Goal: Task Accomplishment & Management: Use online tool/utility

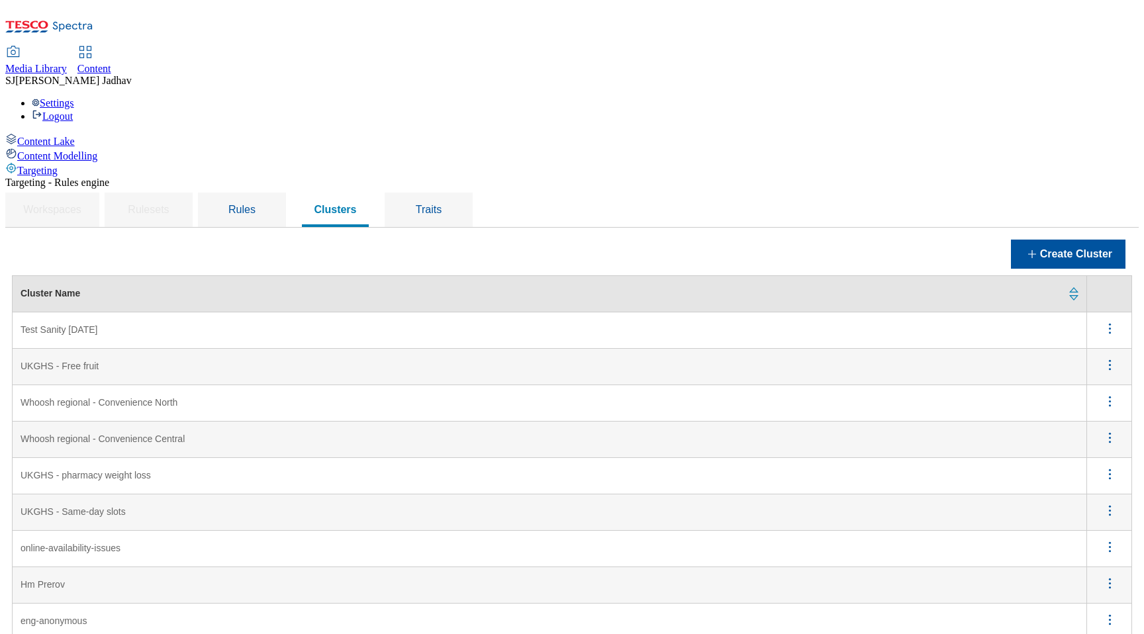
scroll to position [113, 0]
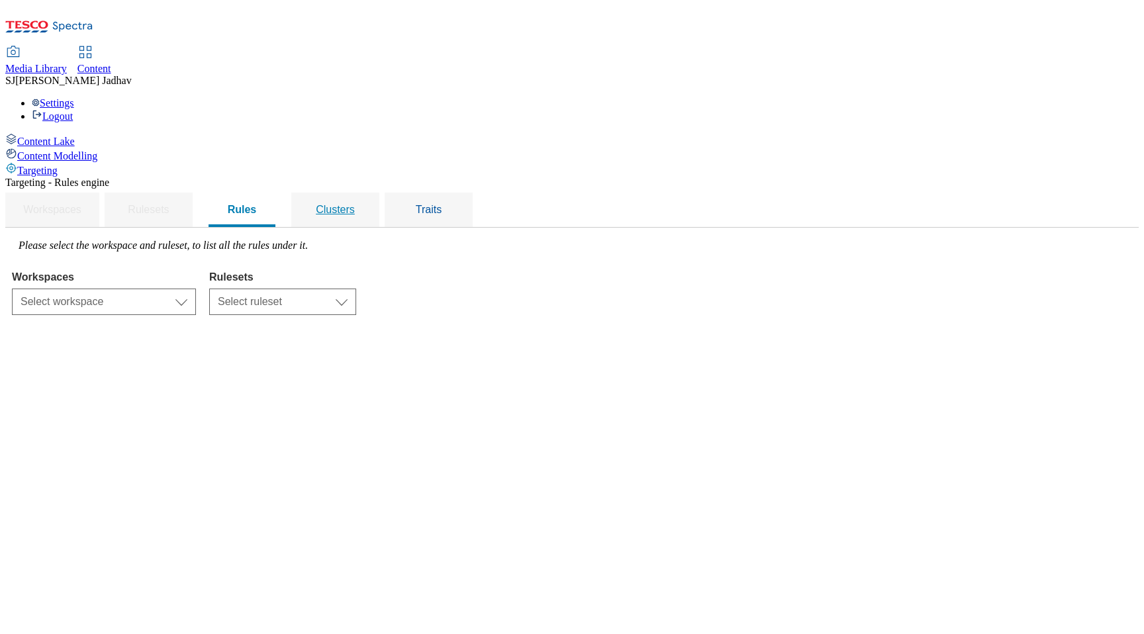
click at [363, 193] on div "Clusters" at bounding box center [335, 210] width 56 height 34
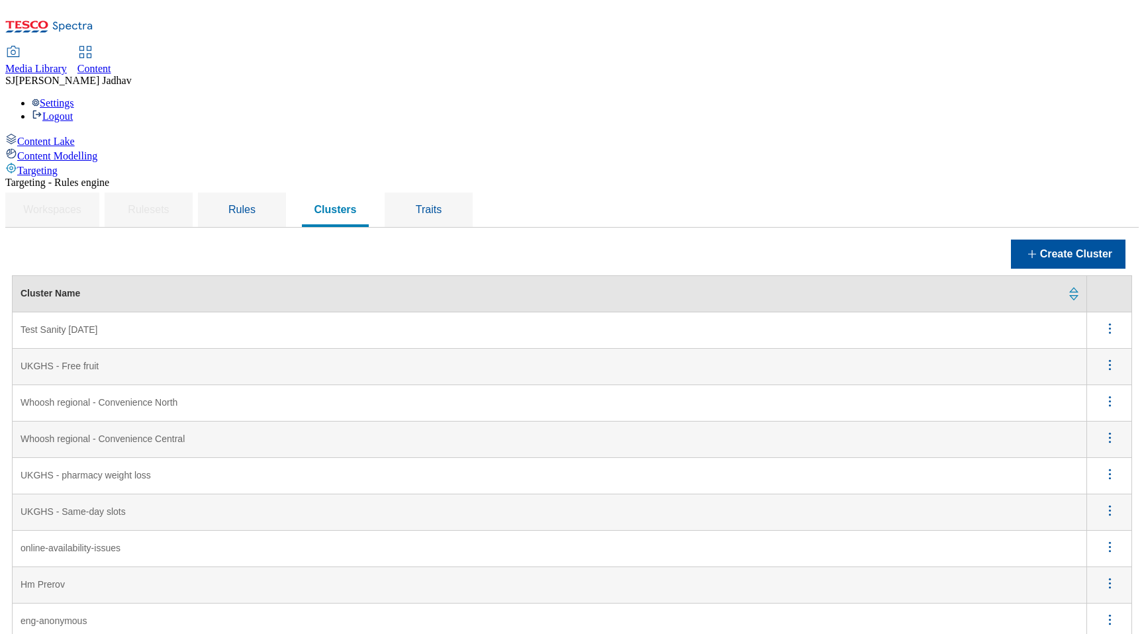
click at [813, 458] on loss "UKGHS - pharmacy weight loss" at bounding box center [550, 476] width 1074 height 36
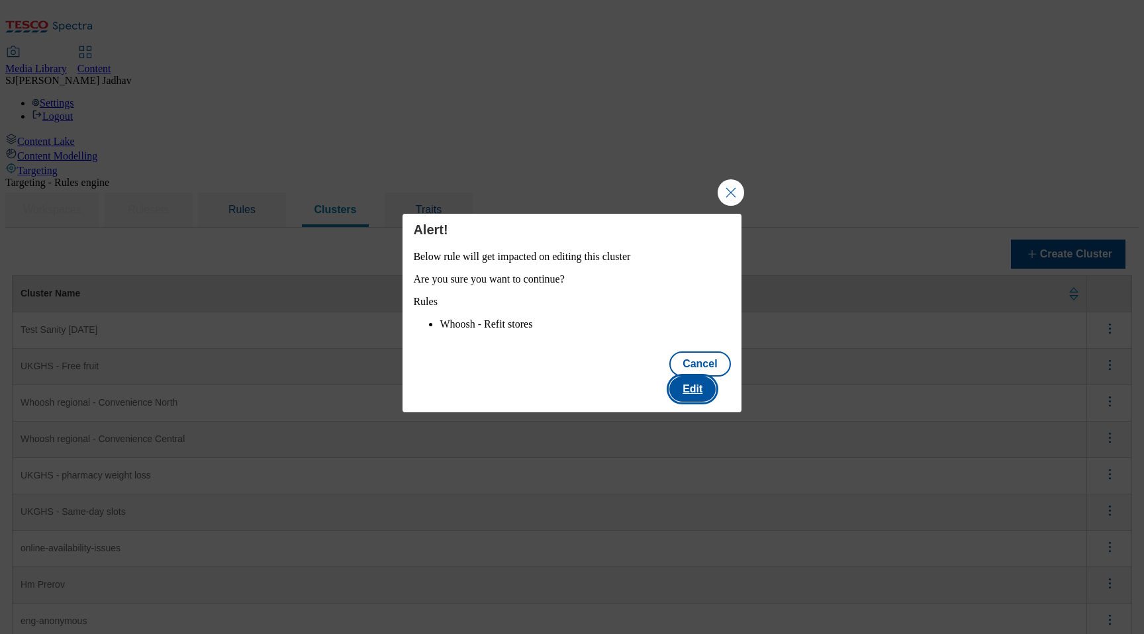
click at [711, 384] on button "Edit" at bounding box center [692, 389] width 46 height 25
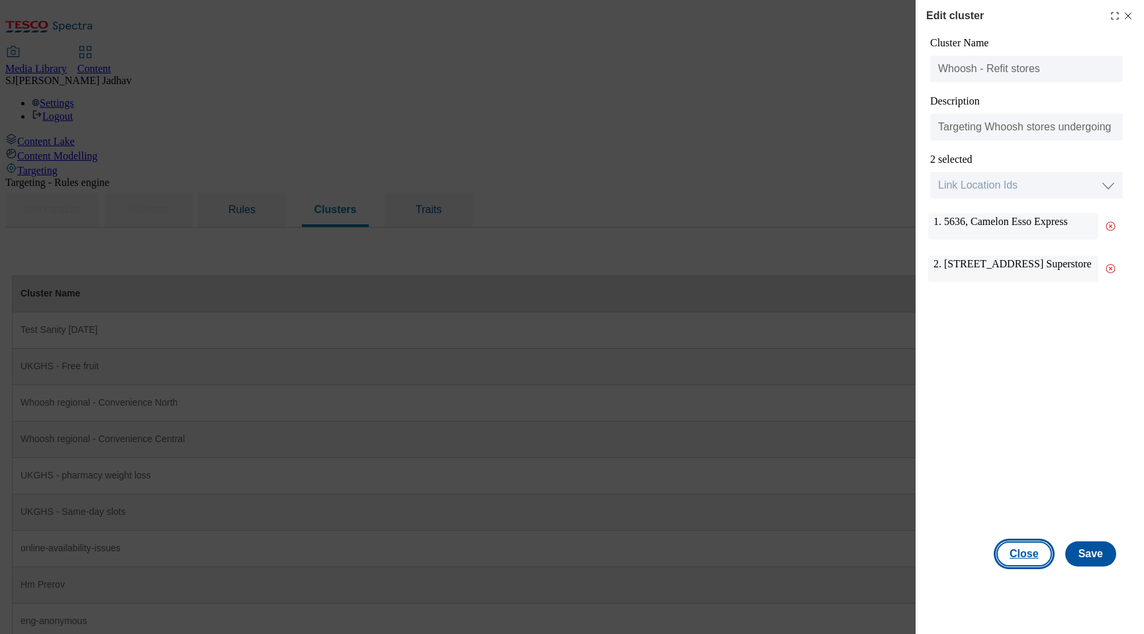
click at [1033, 551] on button "Close" at bounding box center [1024, 553] width 56 height 25
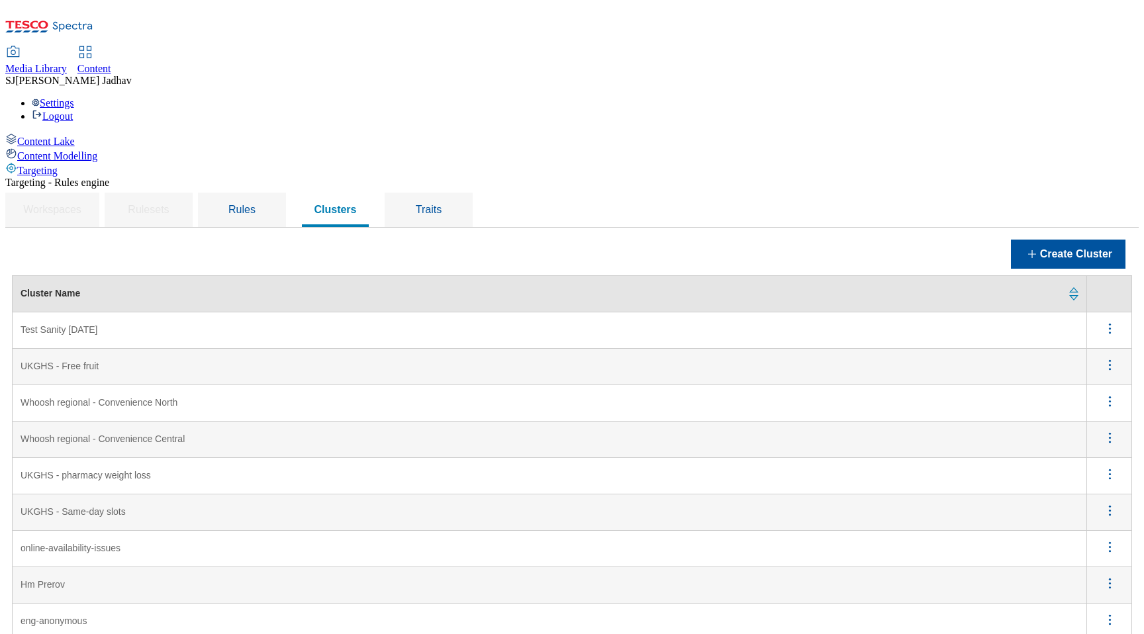
scroll to position [81, 0]
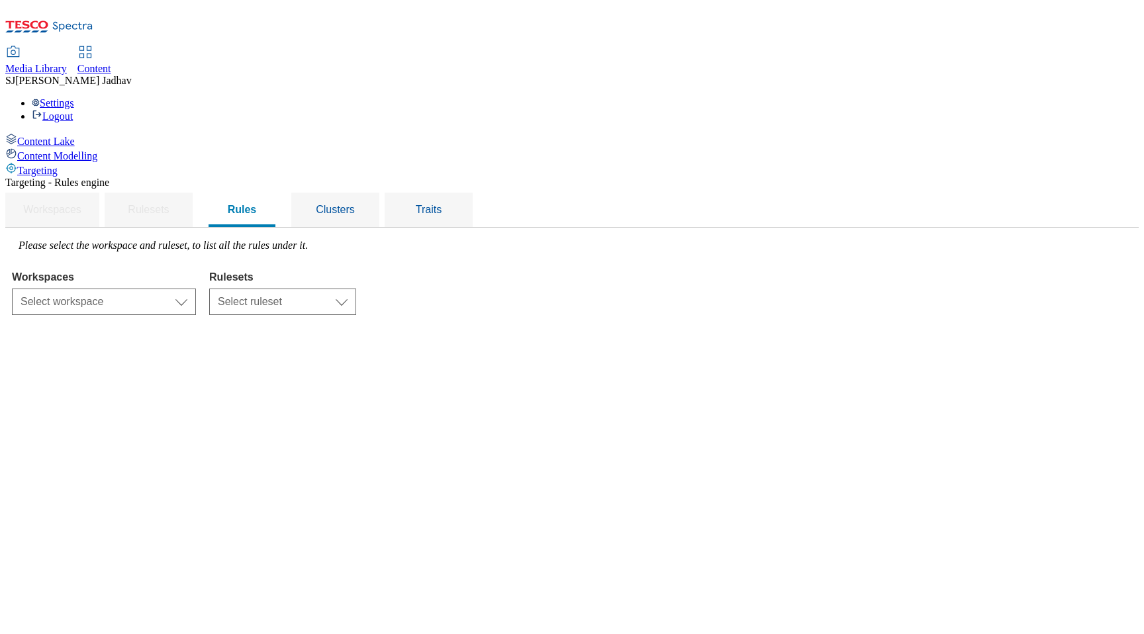
click at [494, 177] on div "Targeting - Rules engine Workspaces Rulesets Rules Clusters Traits Please selec…" at bounding box center [571, 246] width 1133 height 138
click at [355, 204] on span "Clusters" at bounding box center [335, 209] width 39 height 11
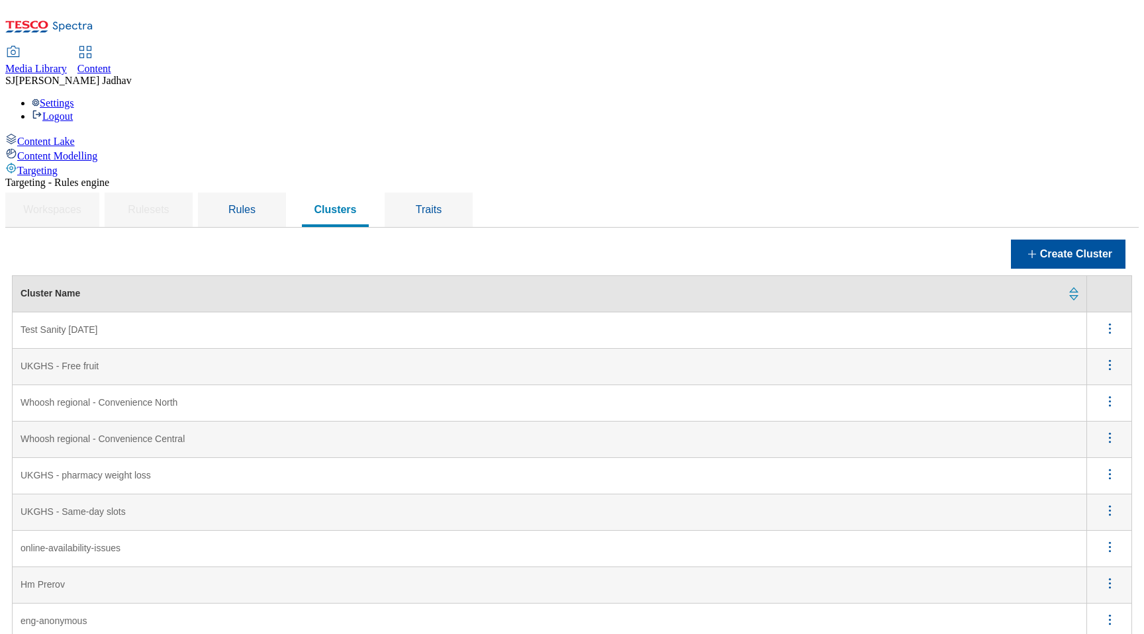
click at [666, 385] on North "Whoosh regional - Convenience North" at bounding box center [550, 403] width 1074 height 36
drag, startPoint x: 268, startPoint y: 338, endPoint x: 186, endPoint y: 338, distance: 82.1
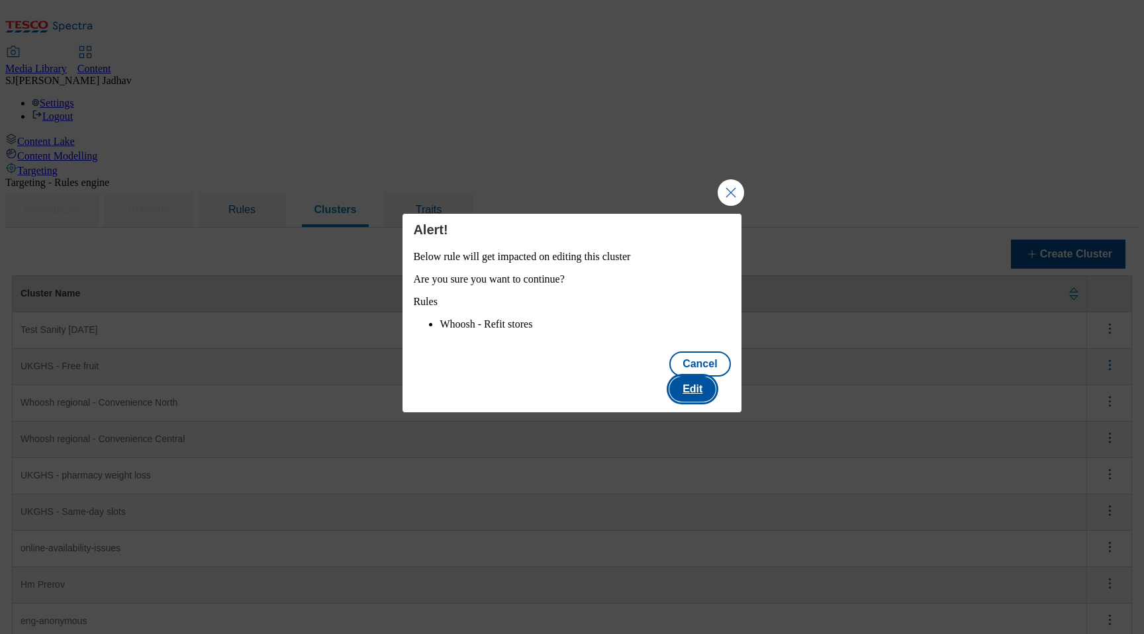
click at [704, 380] on button "Edit" at bounding box center [692, 389] width 46 height 25
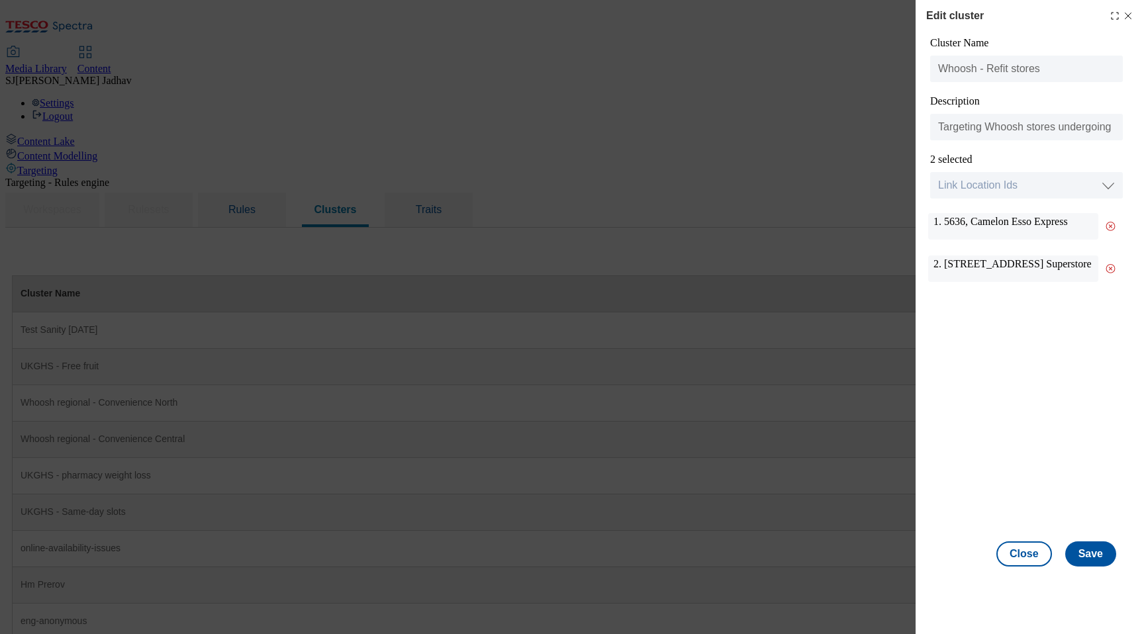
click at [1107, 267] on icon "Modal" at bounding box center [1110, 268] width 24 height 26
click at [1110, 228] on line "Modal" at bounding box center [1110, 226] width 3 height 3
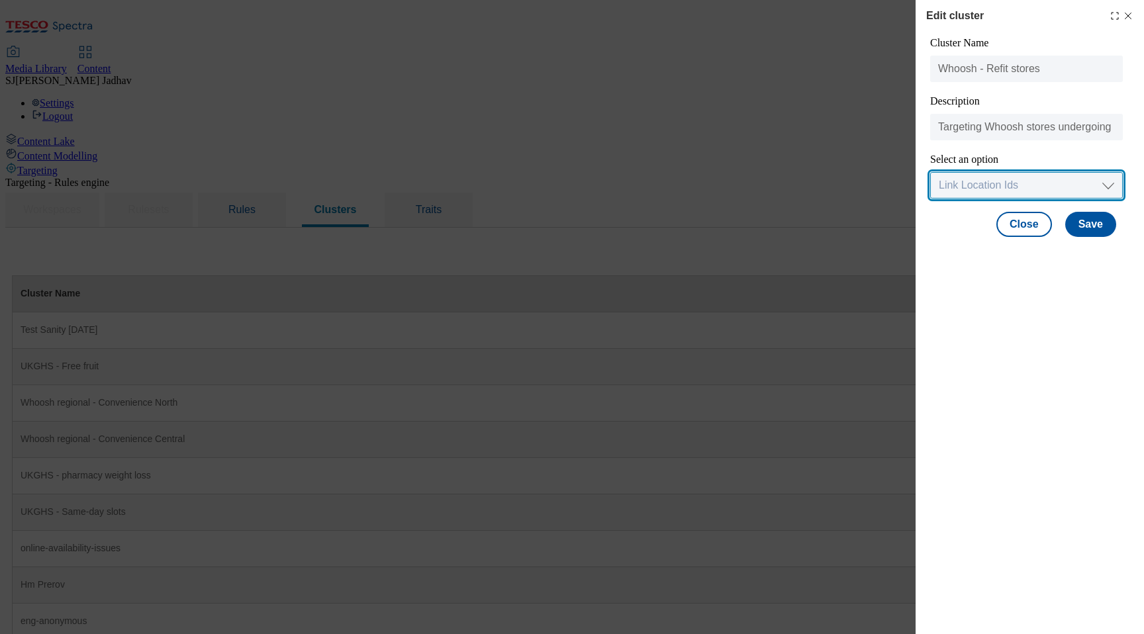
click at [1101, 184] on select "Link Location Ids Choose location from table Add Bulk Location UUIDs" at bounding box center [1026, 185] width 193 height 26
select select "locationtable"
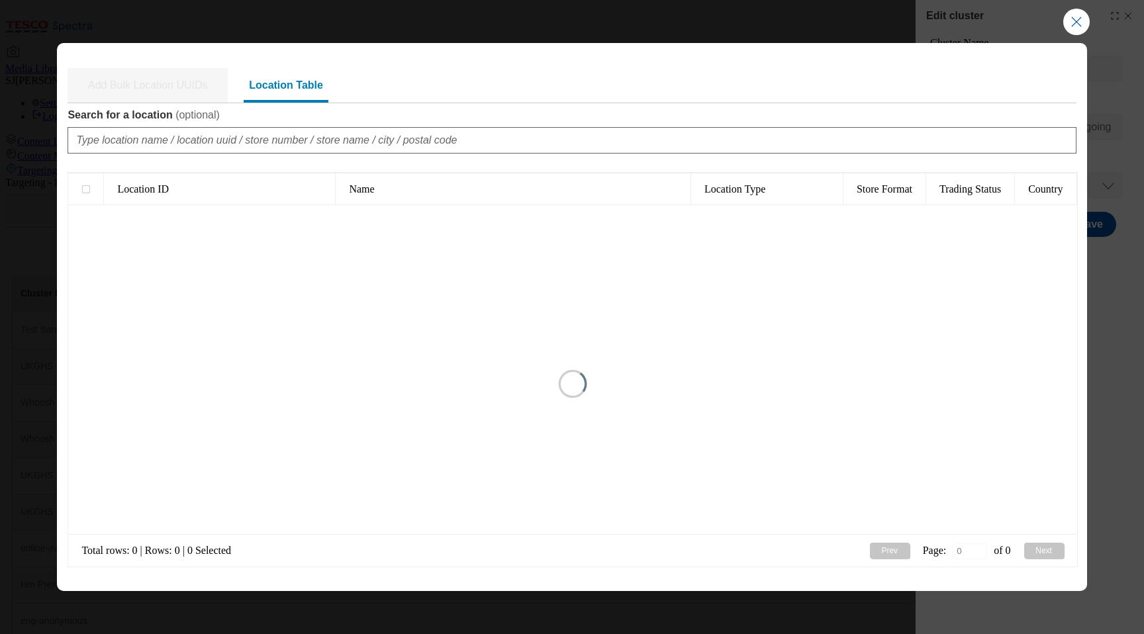
type input "1"
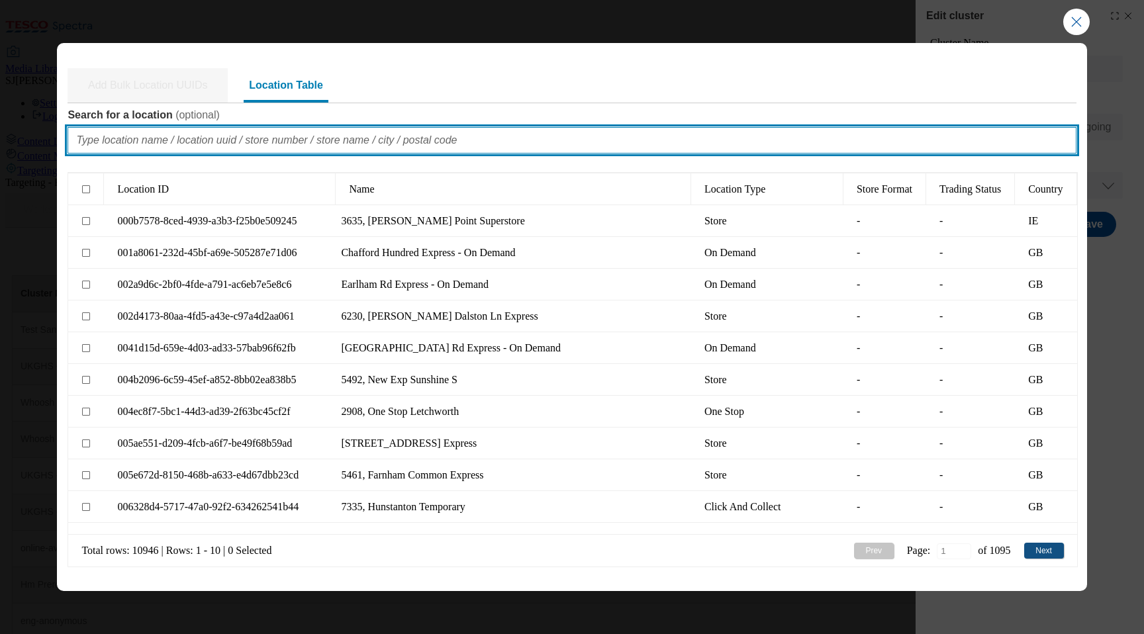
click at [619, 141] on input "Search for a location ( optional )" at bounding box center [572, 140] width 1008 height 26
paste input "6463"
type input "6463"
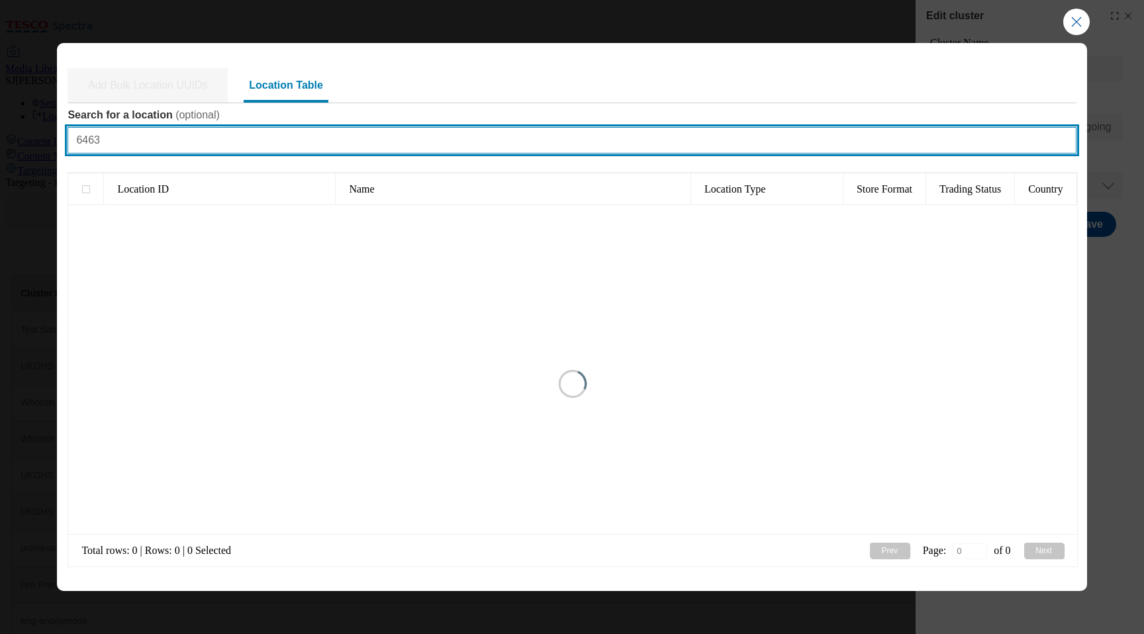
type input "1"
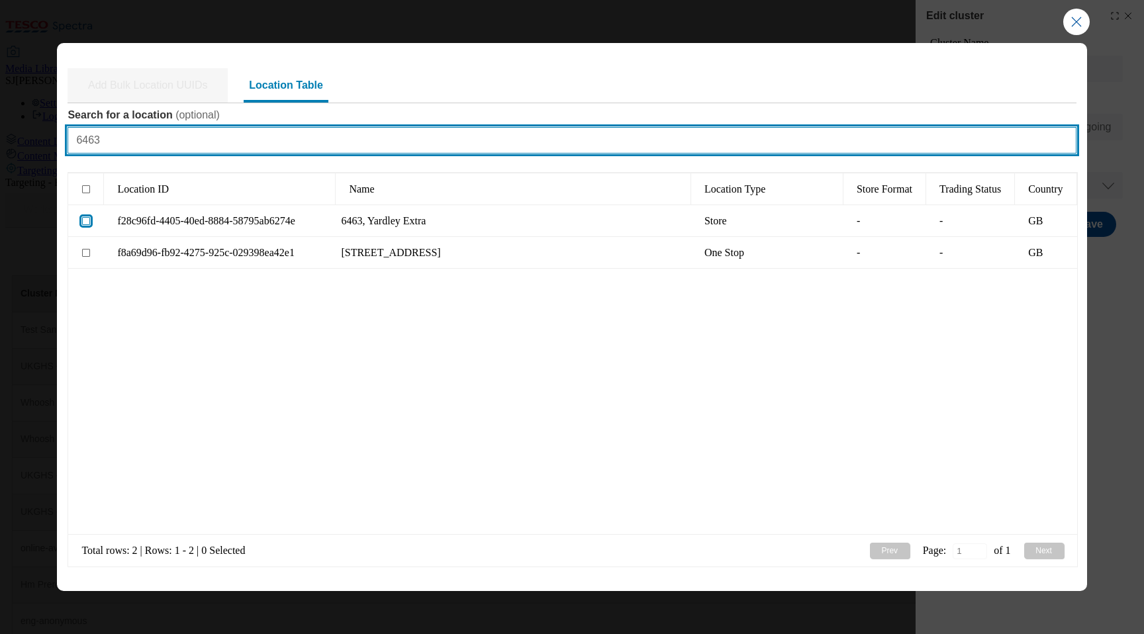
type input "6463"
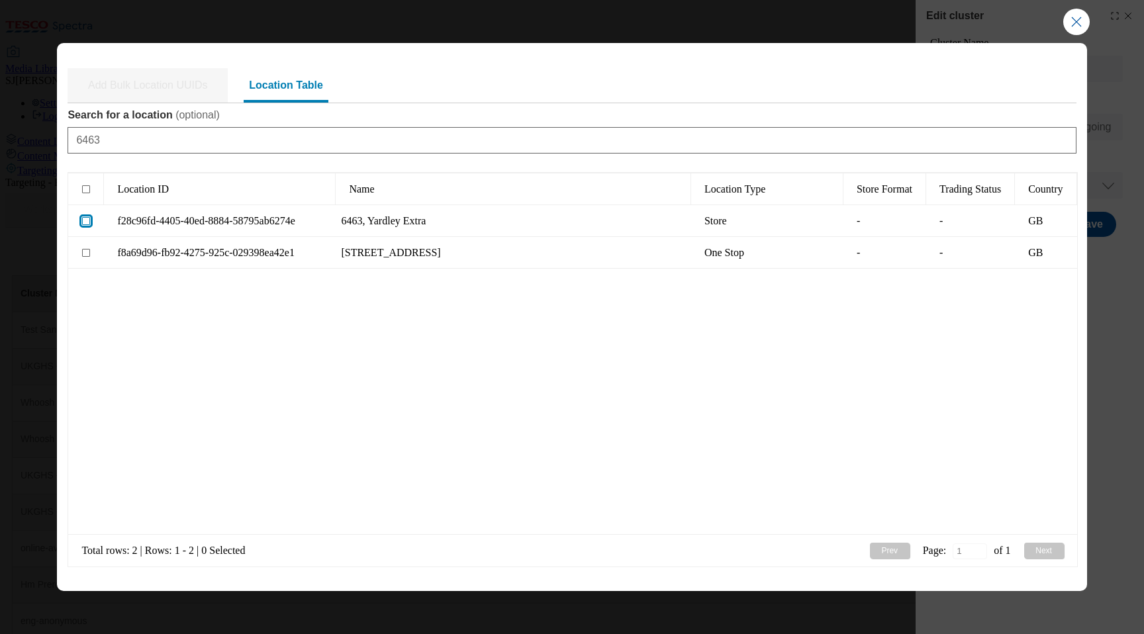
click at [89, 220] on input "Modal" at bounding box center [86, 221] width 8 height 8
checkbox input "true"
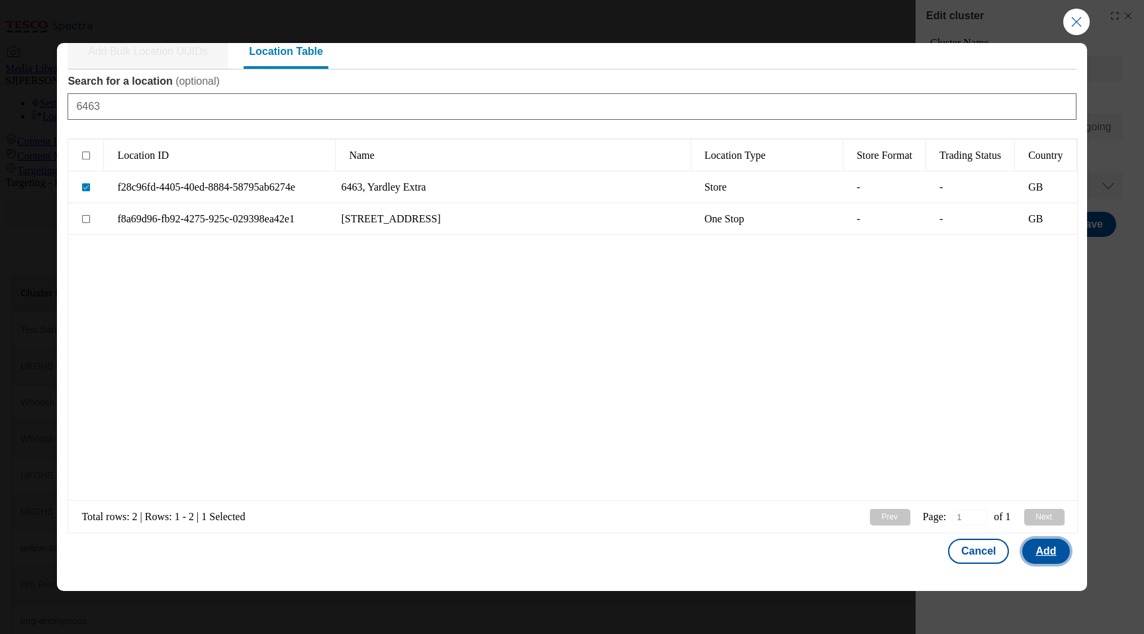
click at [1042, 558] on button "Add" at bounding box center [1045, 551] width 47 height 25
select select "Modal"
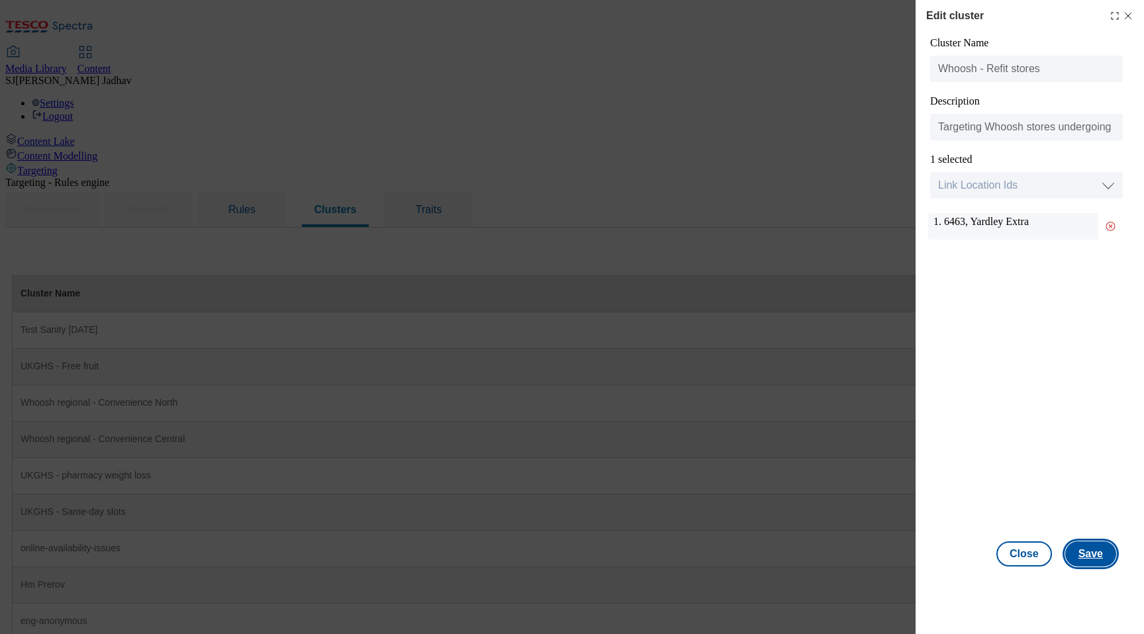
click at [1102, 560] on button "Save" at bounding box center [1090, 553] width 51 height 25
click at [1091, 557] on button "Save" at bounding box center [1090, 553] width 51 height 25
click at [1026, 557] on button "Close" at bounding box center [1024, 553] width 56 height 25
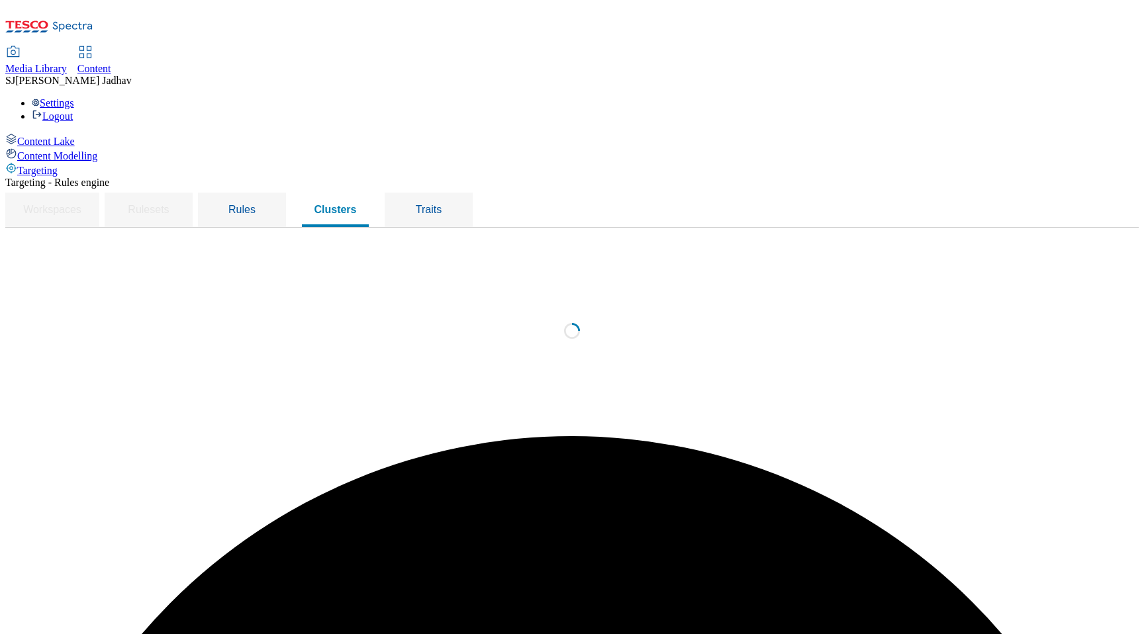
scroll to position [0, 0]
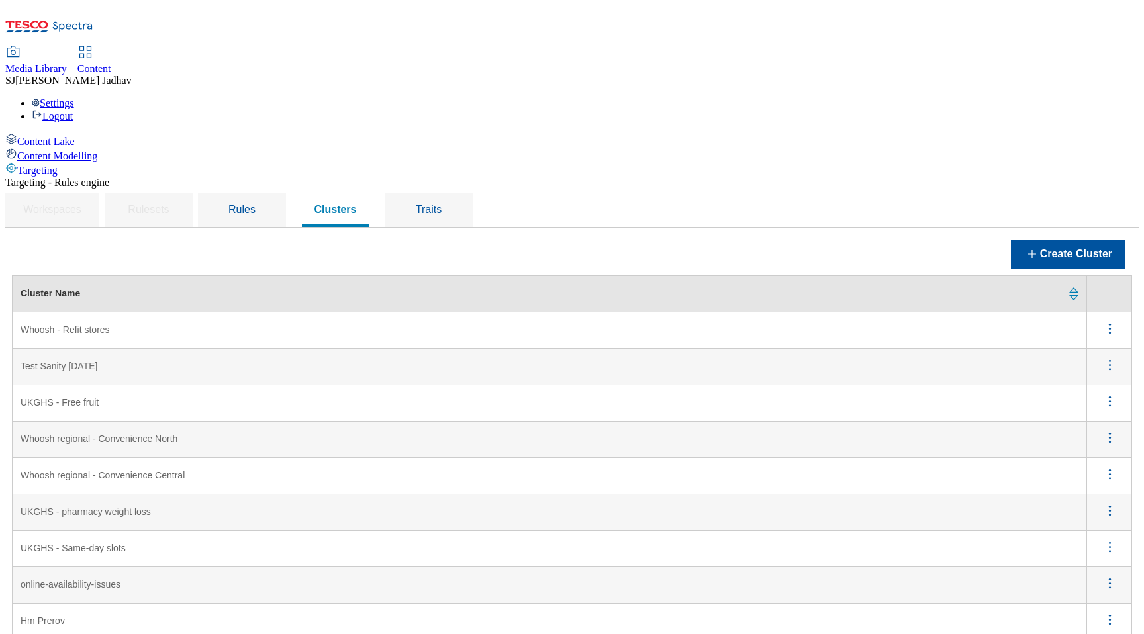
click at [1003, 531] on slots "UKGHS - Same-day slots" at bounding box center [550, 549] width 1074 height 36
click at [989, 531] on slots "UKGHS - Same-day slots" at bounding box center [550, 549] width 1074 height 36
click at [353, 312] on stores "Whoosh - Refit stores" at bounding box center [550, 330] width 1074 height 36
click at [1107, 320] on icon "menus" at bounding box center [1109, 328] width 17 height 17
click at [391, 349] on August "Test Sanity [DATE]" at bounding box center [550, 367] width 1074 height 36
